Goal: Task Accomplishment & Management: Use online tool/utility

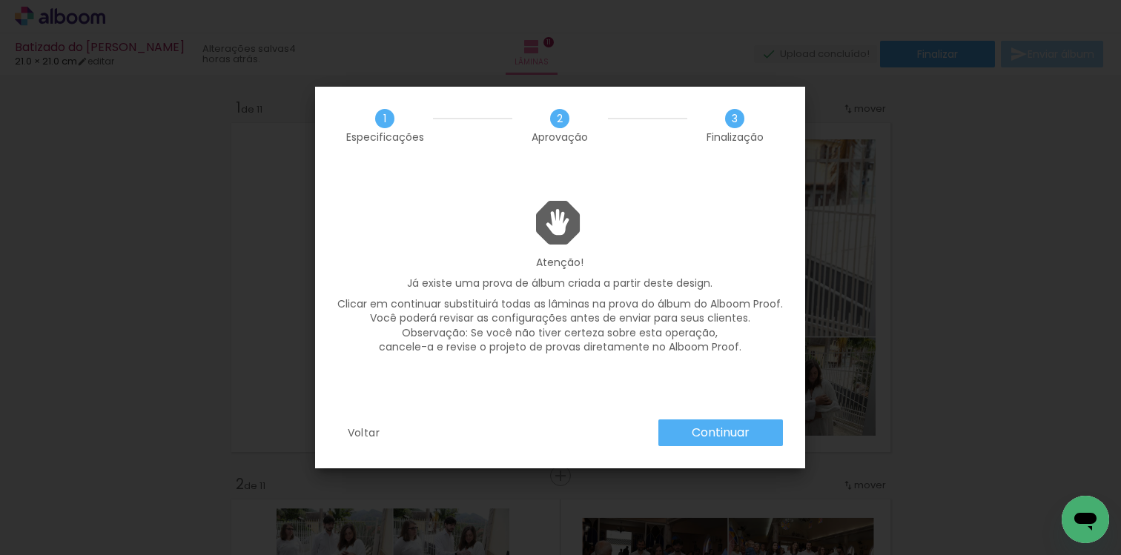
scroll to position [3826, 0]
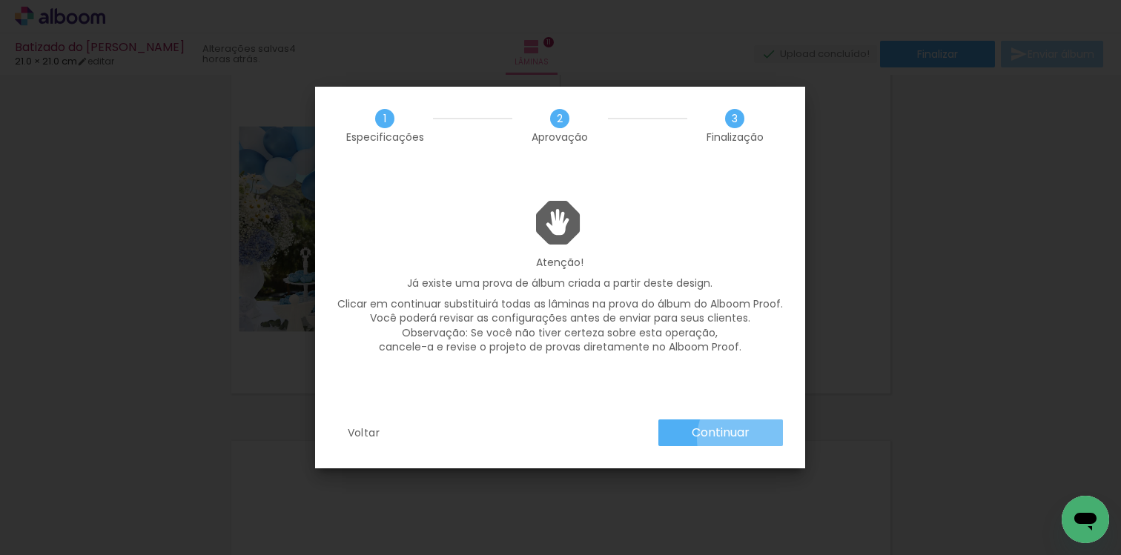
click at [761, 439] on paper-button "Continuar" at bounding box center [721, 433] width 125 height 27
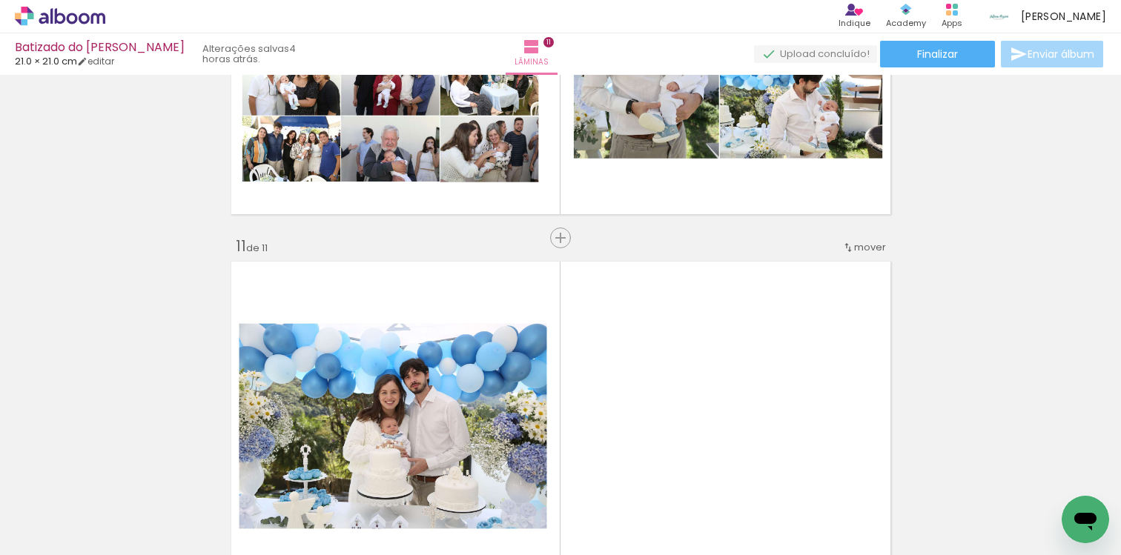
scroll to position [3664, 0]
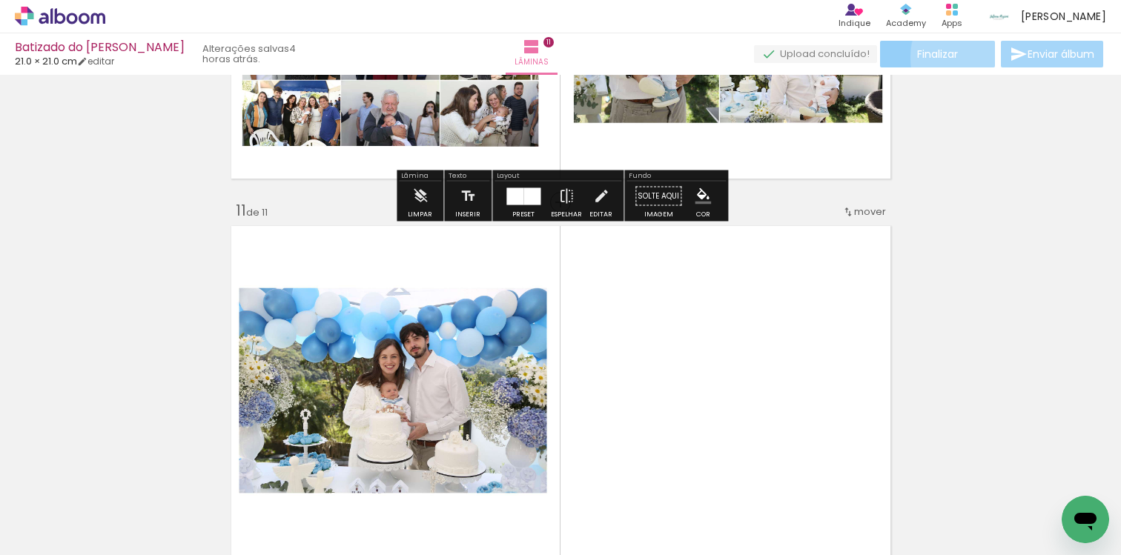
click at [972, 57] on paper-button "Finalizar" at bounding box center [937, 54] width 115 height 27
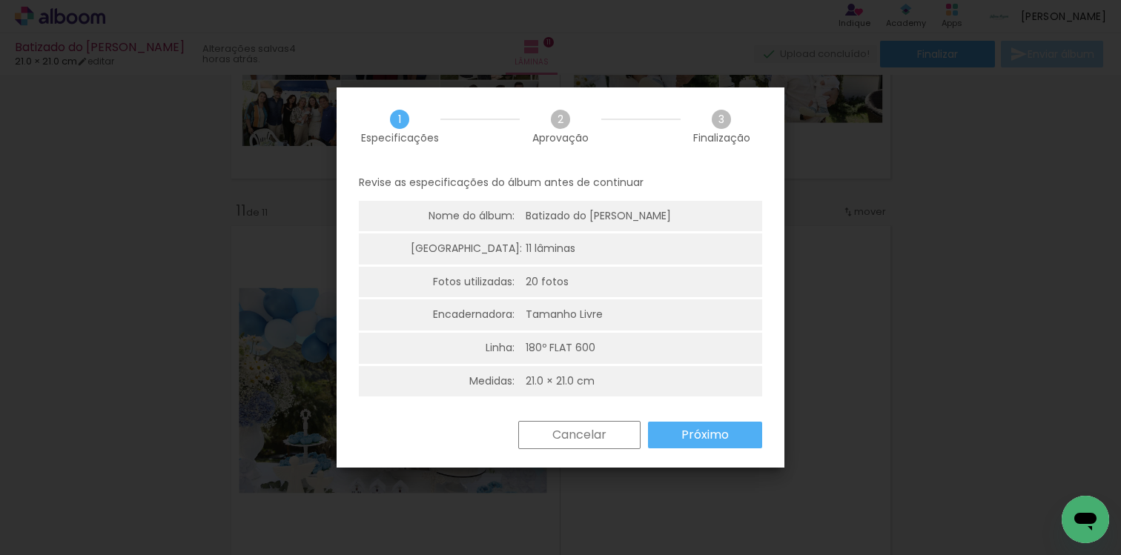
click at [0, 0] on slot "Próximo" at bounding box center [0, 0] width 0 height 0
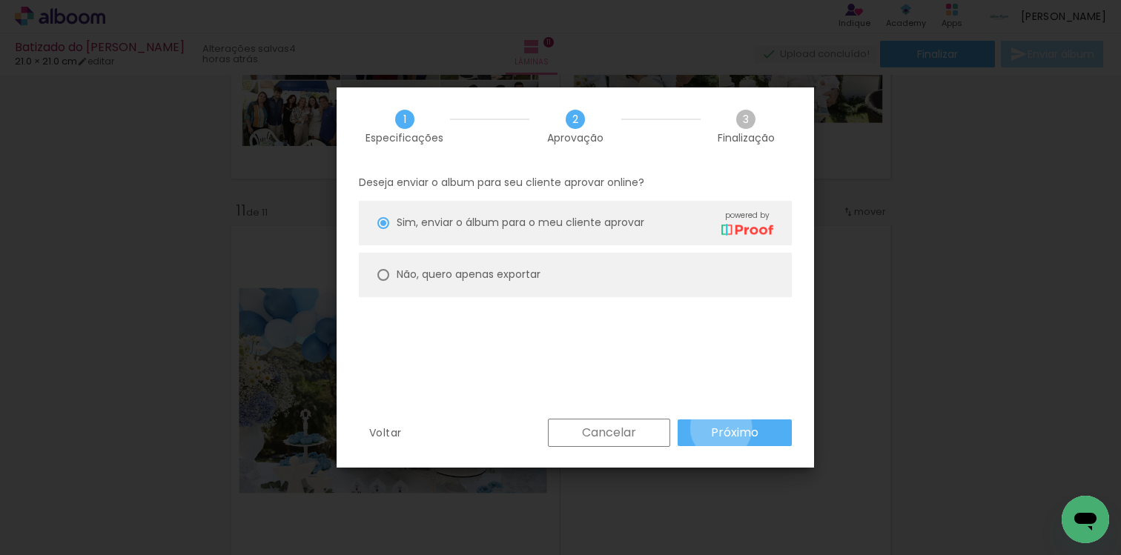
click at [0, 0] on slot "Próximo" at bounding box center [0, 0] width 0 height 0
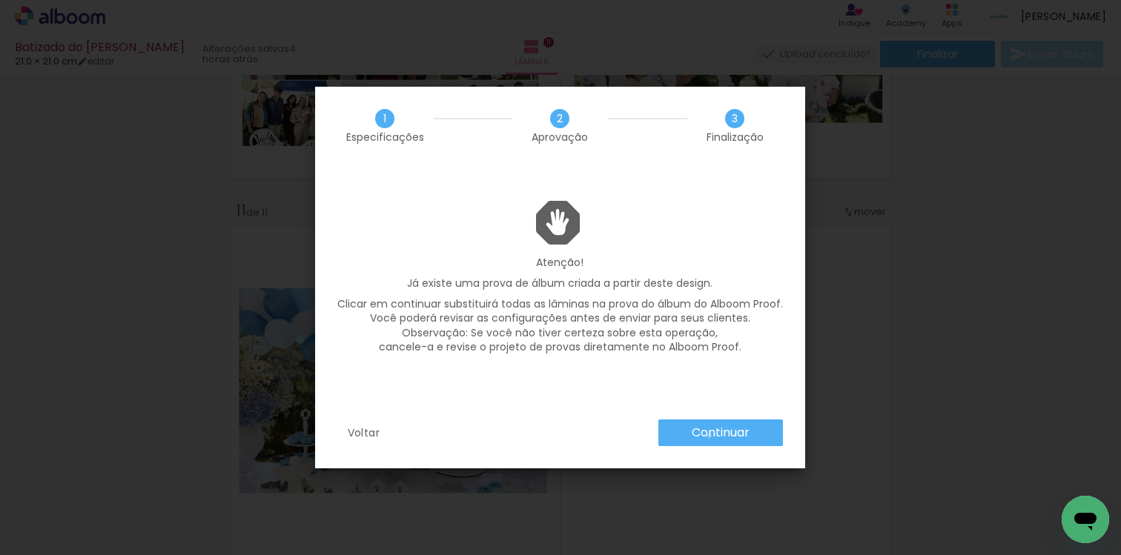
click at [0, 0] on slot "Continuar" at bounding box center [0, 0] width 0 height 0
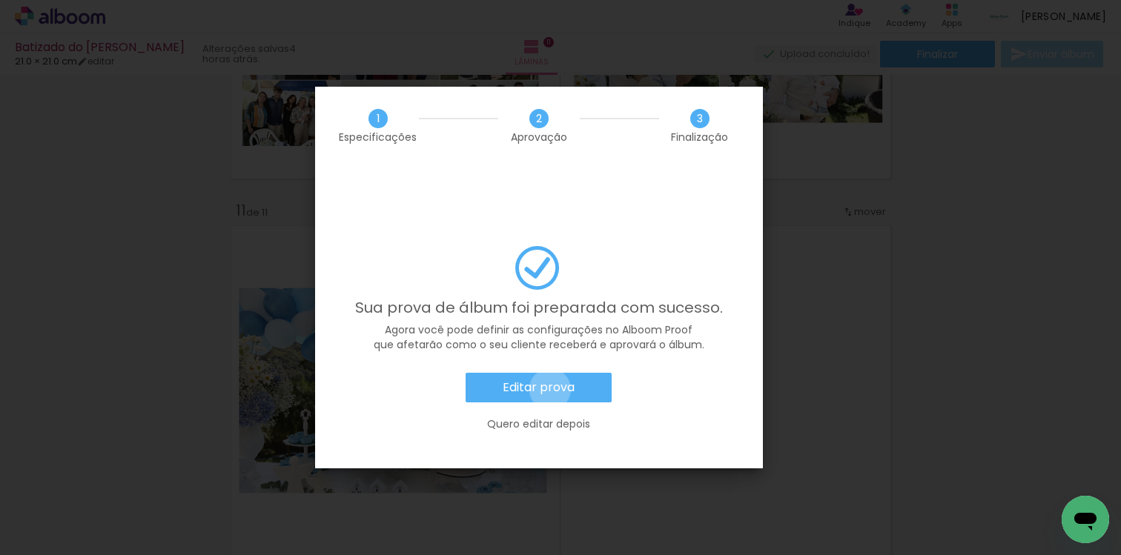
click at [0, 0] on slot "Editar prova" at bounding box center [0, 0] width 0 height 0
